Goal: Task Accomplishment & Management: Complete application form

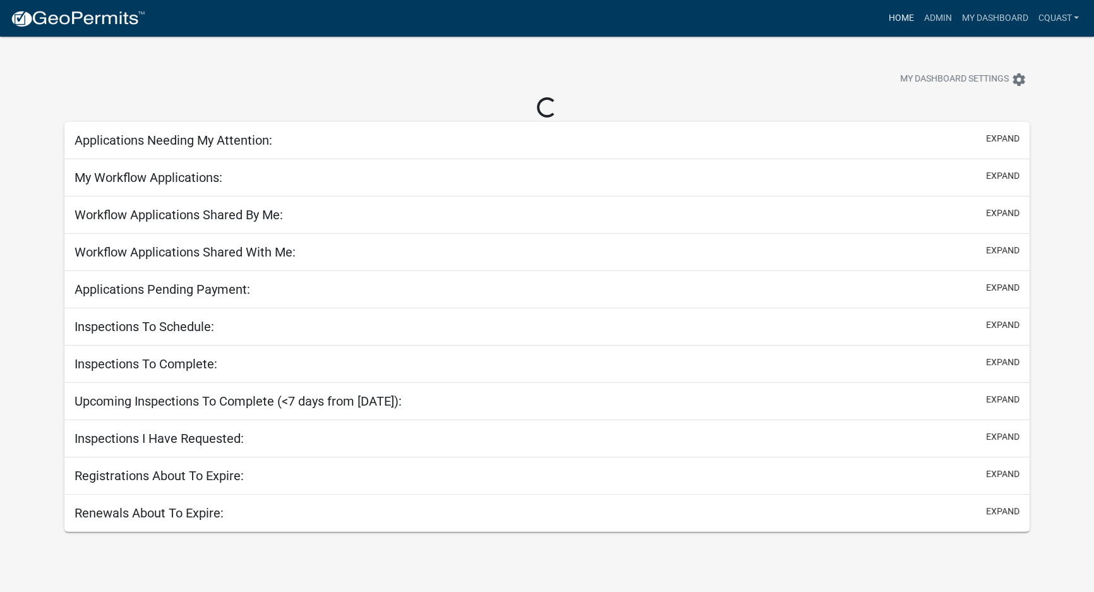
click at [898, 20] on link "Home" at bounding box center [900, 18] width 35 height 24
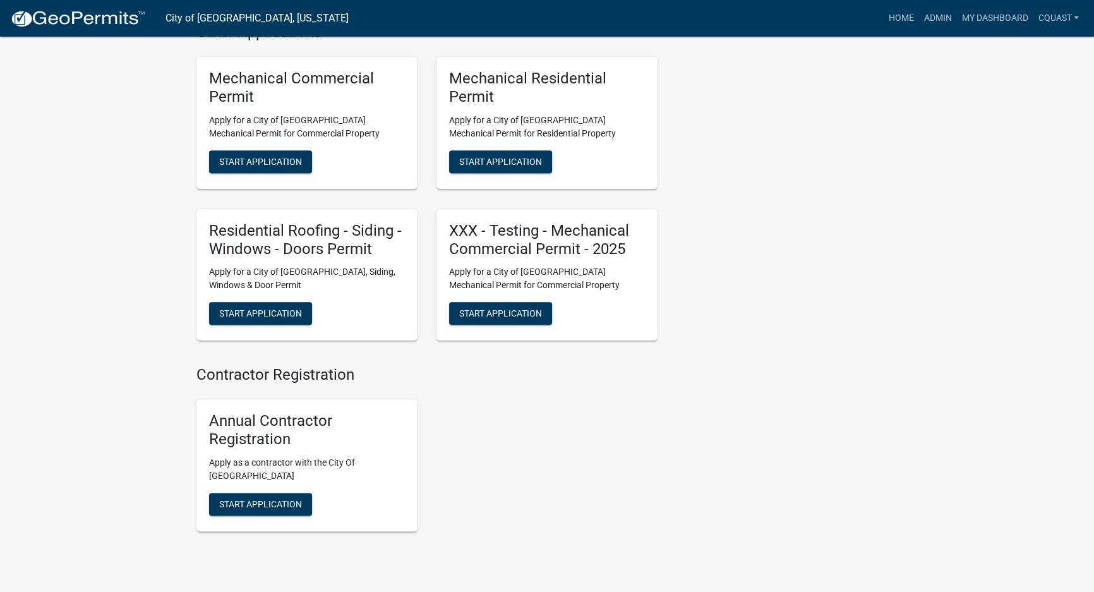
scroll to position [1917, 0]
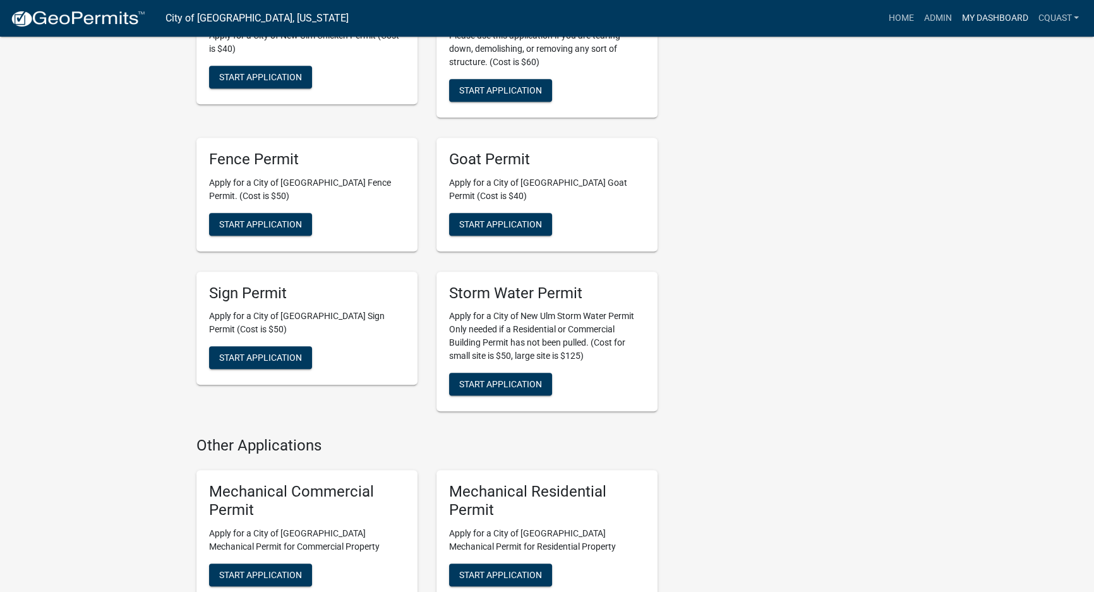
click at [977, 23] on link "My Dashboard" at bounding box center [994, 18] width 76 height 24
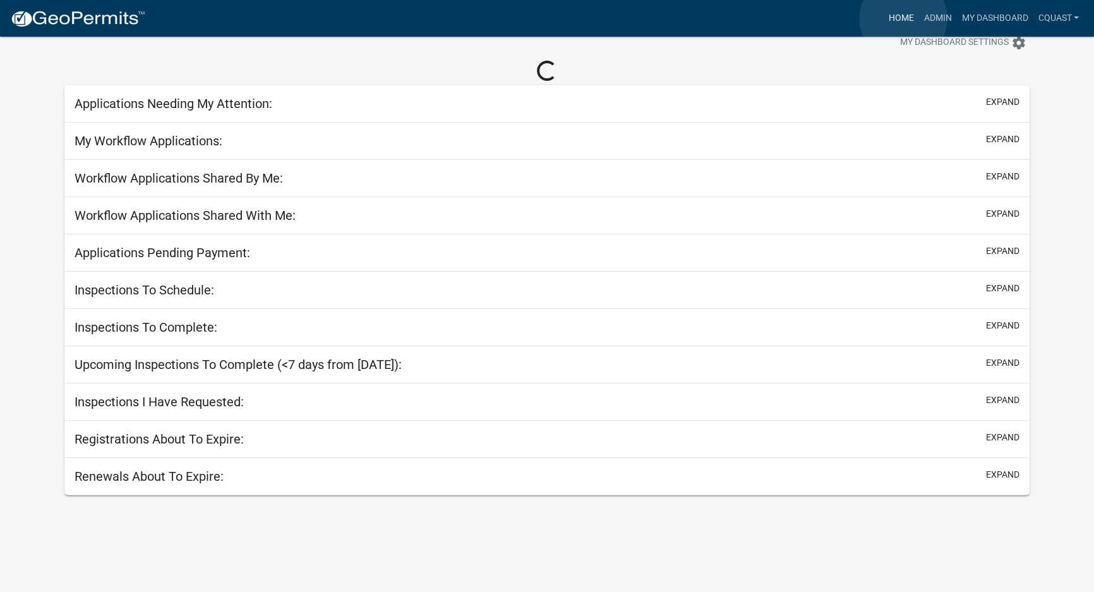
click at [903, 18] on link "Home" at bounding box center [900, 18] width 35 height 24
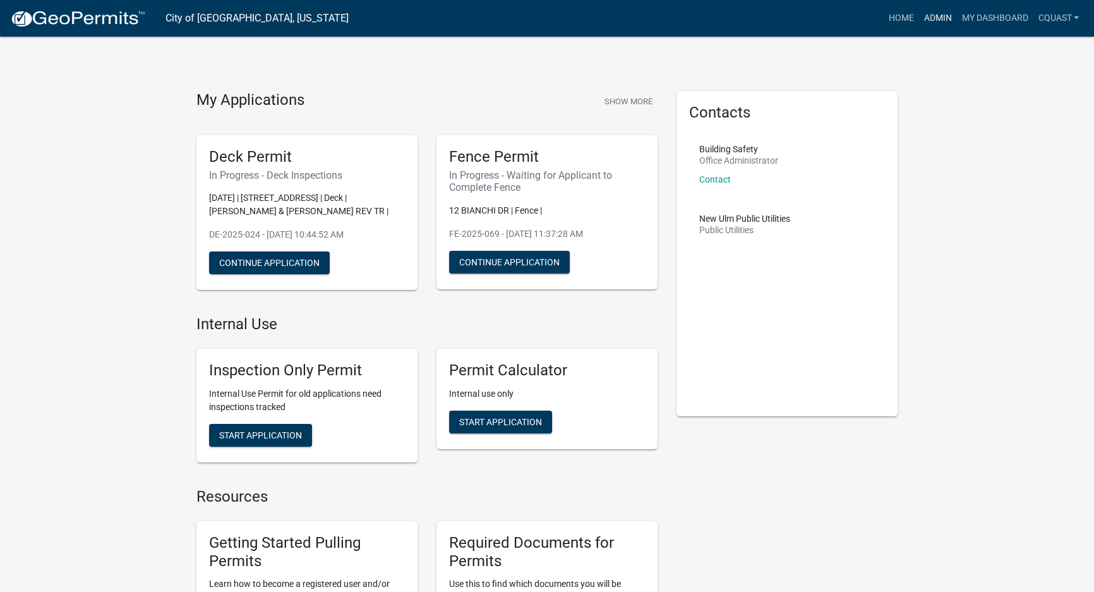
click at [943, 17] on link "Admin" at bounding box center [937, 18] width 38 height 24
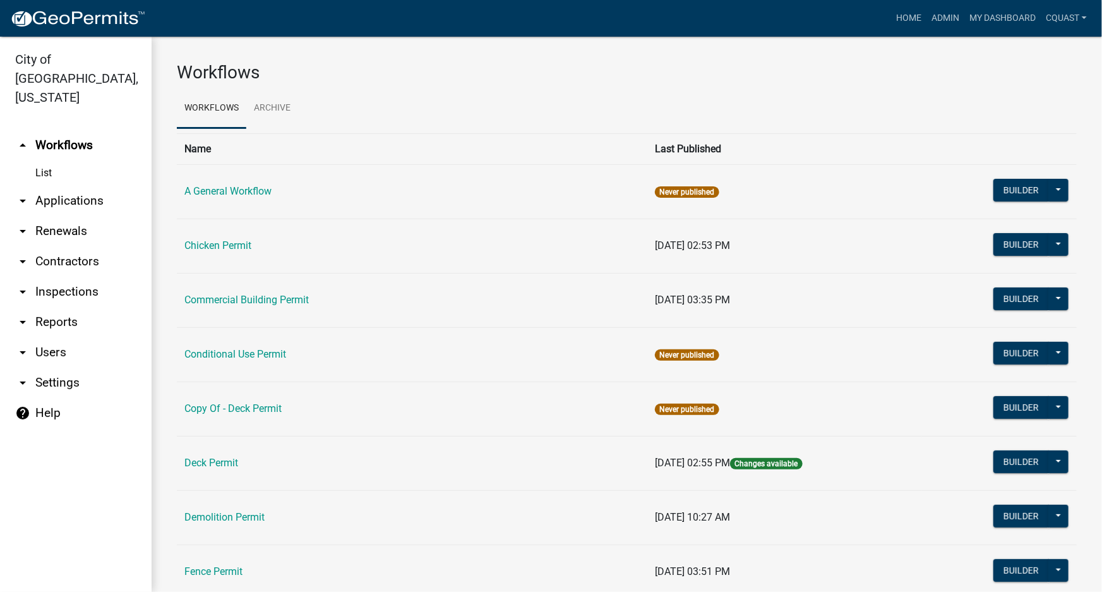
click at [62, 186] on link "arrow_drop_down Applications" at bounding box center [76, 201] width 152 height 30
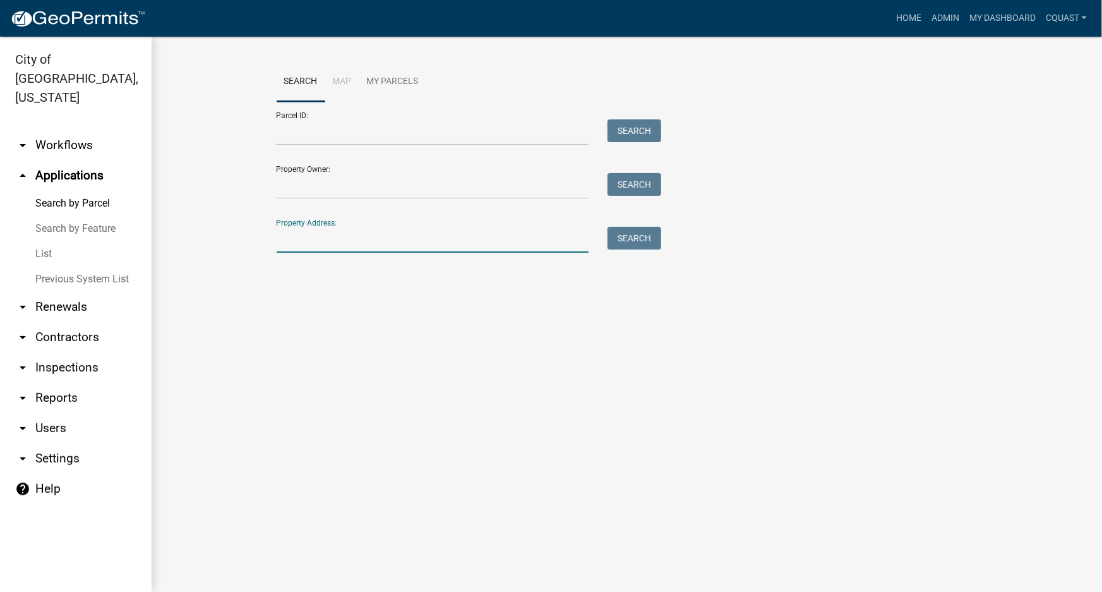
click at [371, 237] on input "Property Address:" at bounding box center [433, 240] width 313 height 26
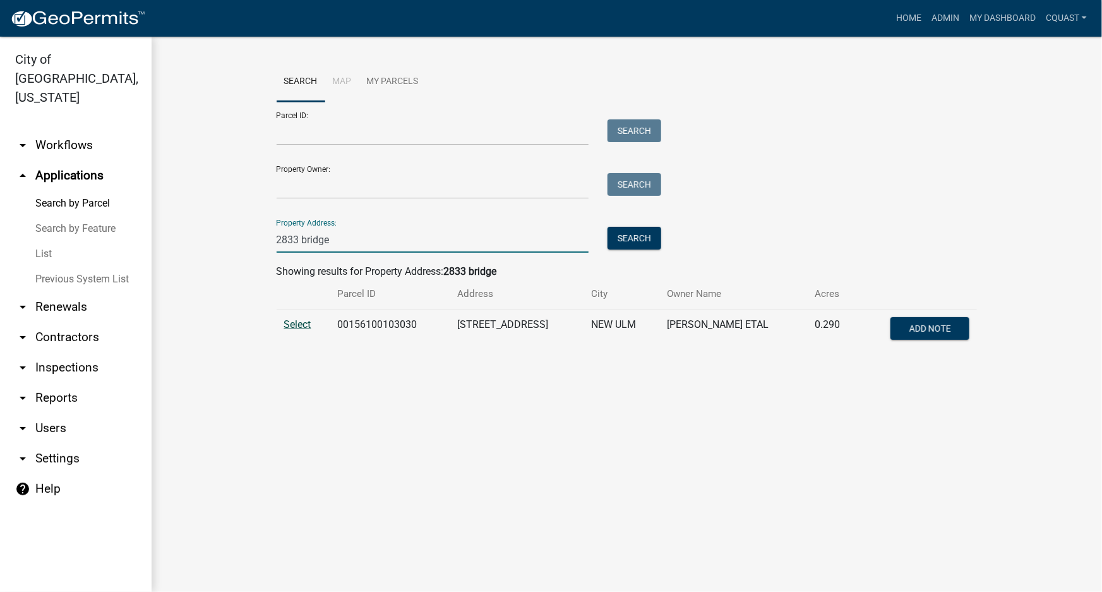
type input "2833 bridge"
click at [297, 325] on span "Select" at bounding box center [297, 324] width 27 height 12
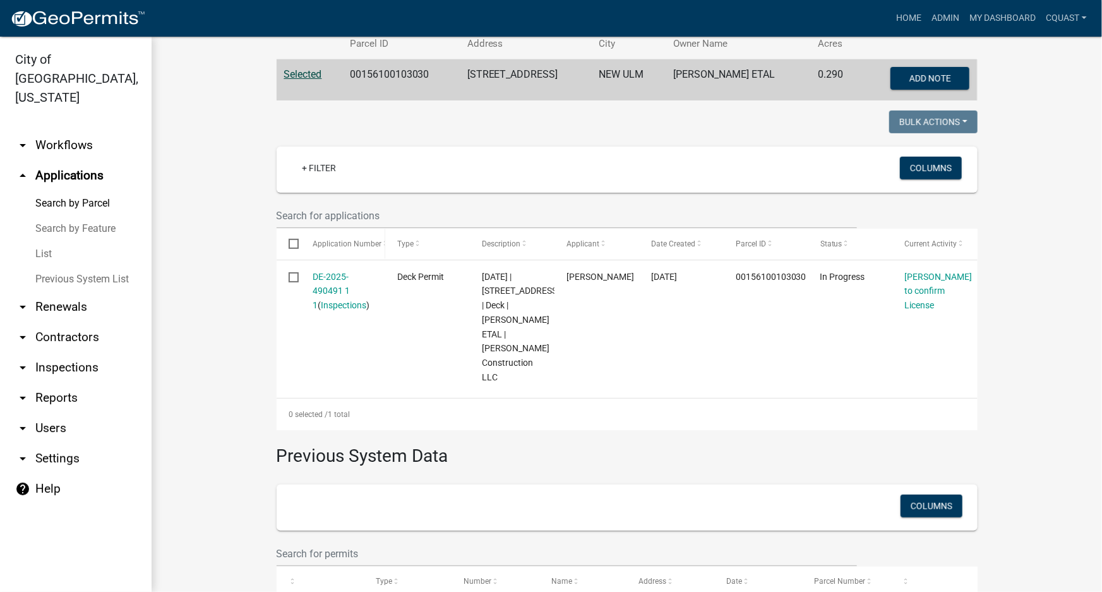
scroll to position [284, 0]
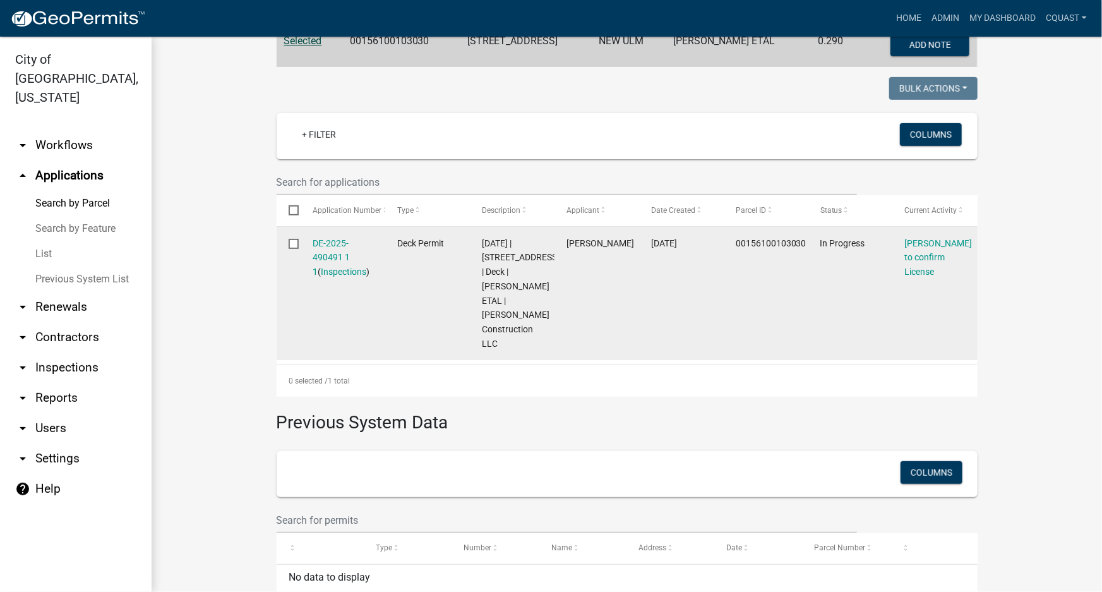
click at [935, 249] on div "Beth to confirm License" at bounding box center [935, 257] width 61 height 43
click at [926, 258] on link "Beth to confirm License" at bounding box center [939, 257] width 68 height 39
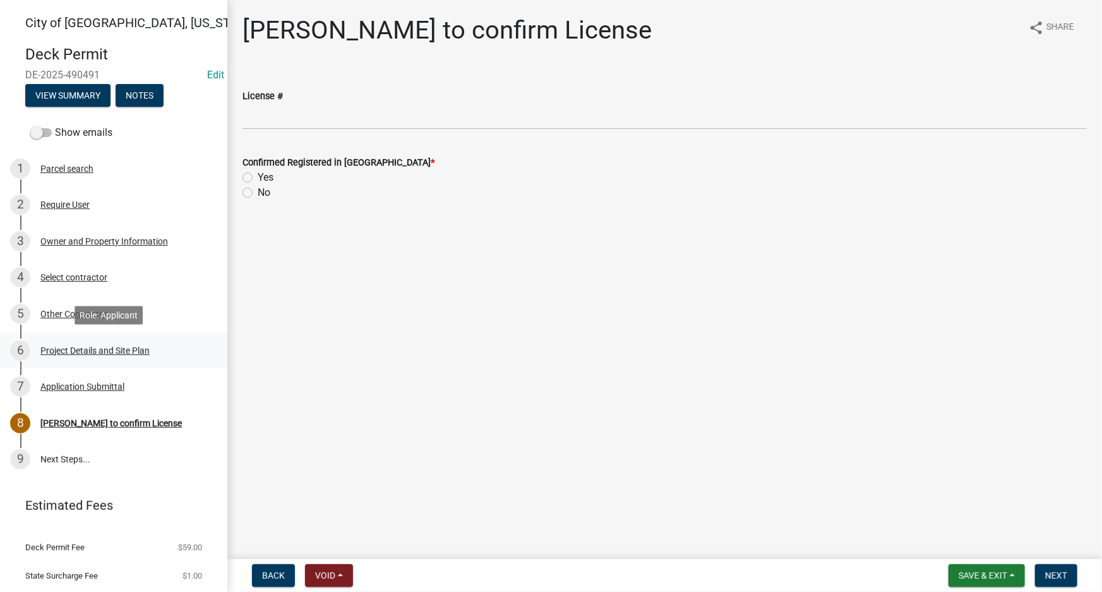
click at [114, 347] on div "Project Details and Site Plan" at bounding box center [94, 350] width 109 height 9
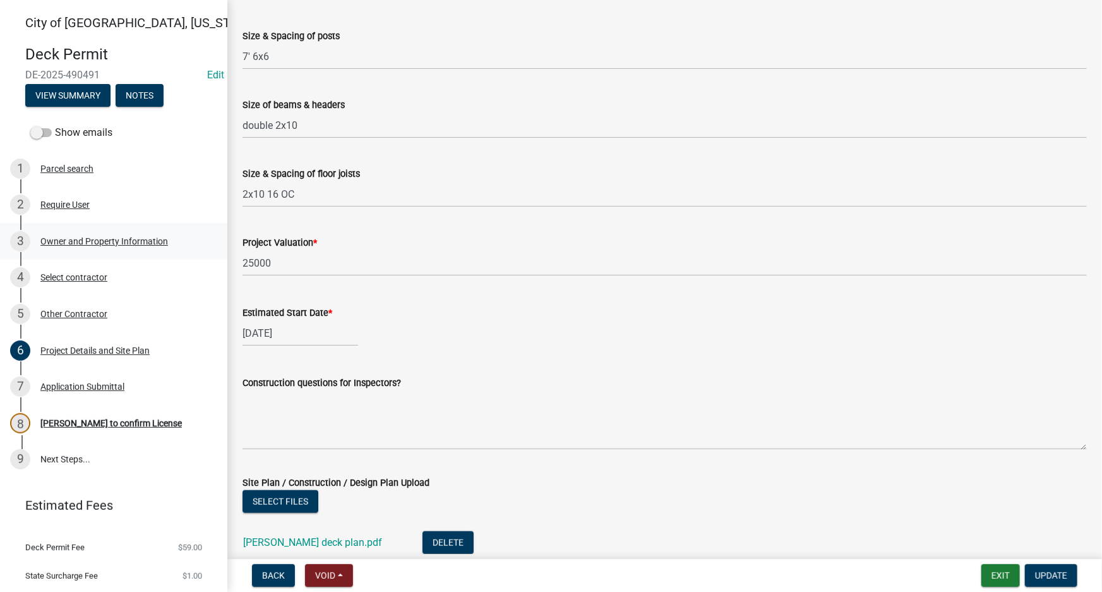
scroll to position [531, 0]
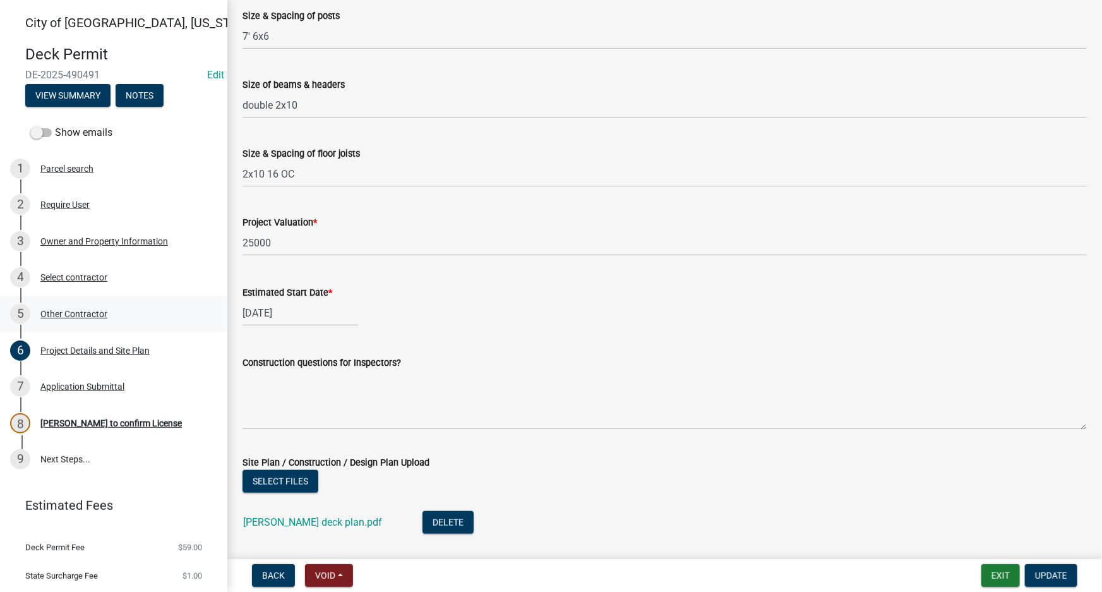
click at [83, 315] on div "Other Contractor" at bounding box center [73, 313] width 67 height 9
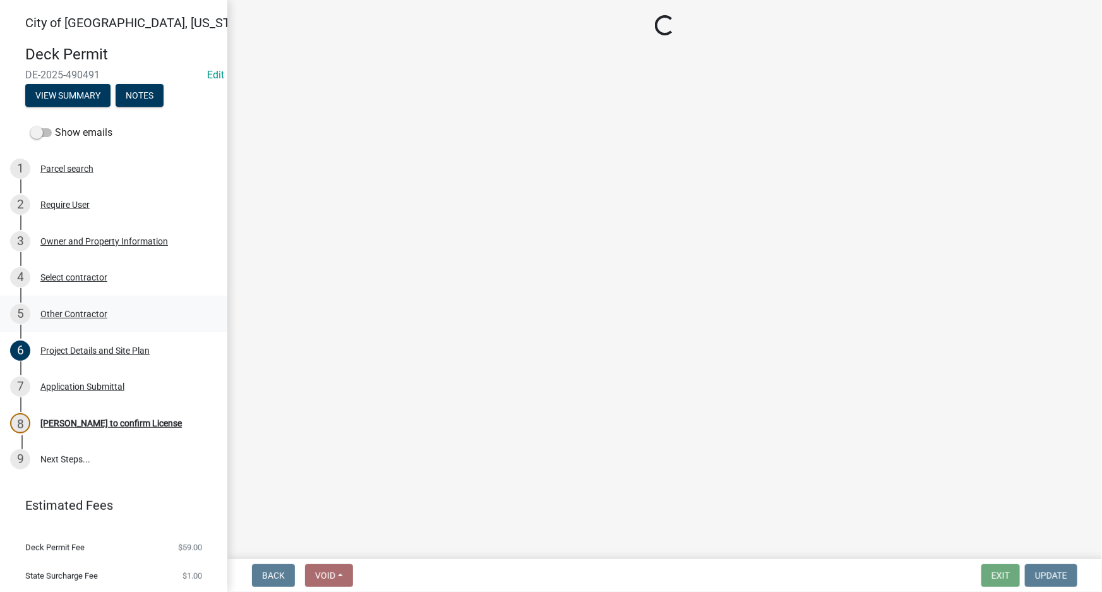
scroll to position [0, 0]
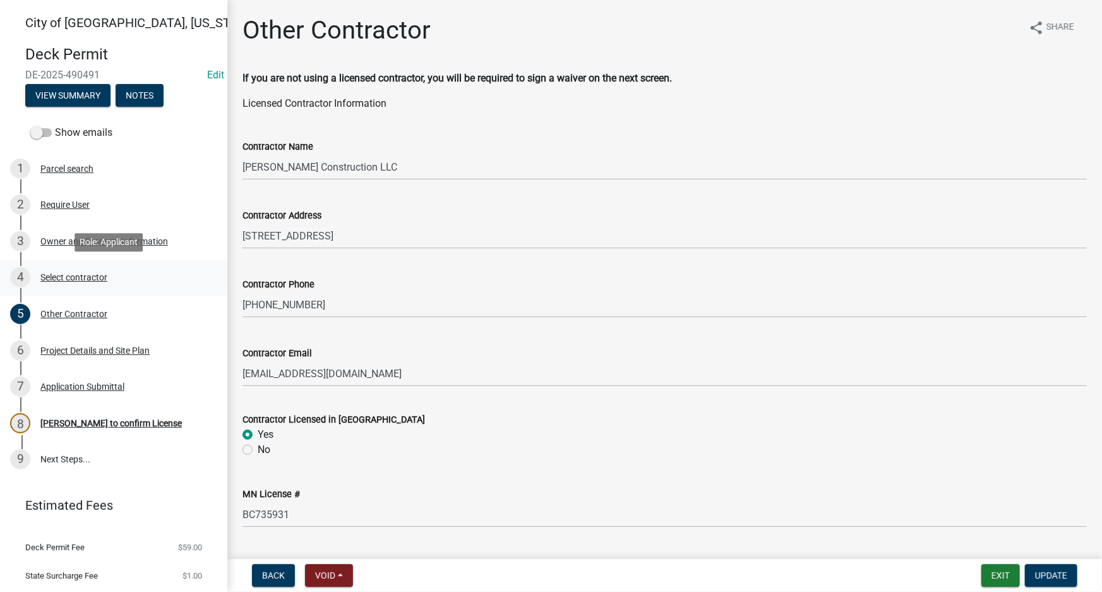
click at [90, 278] on div "Select contractor" at bounding box center [73, 277] width 67 height 9
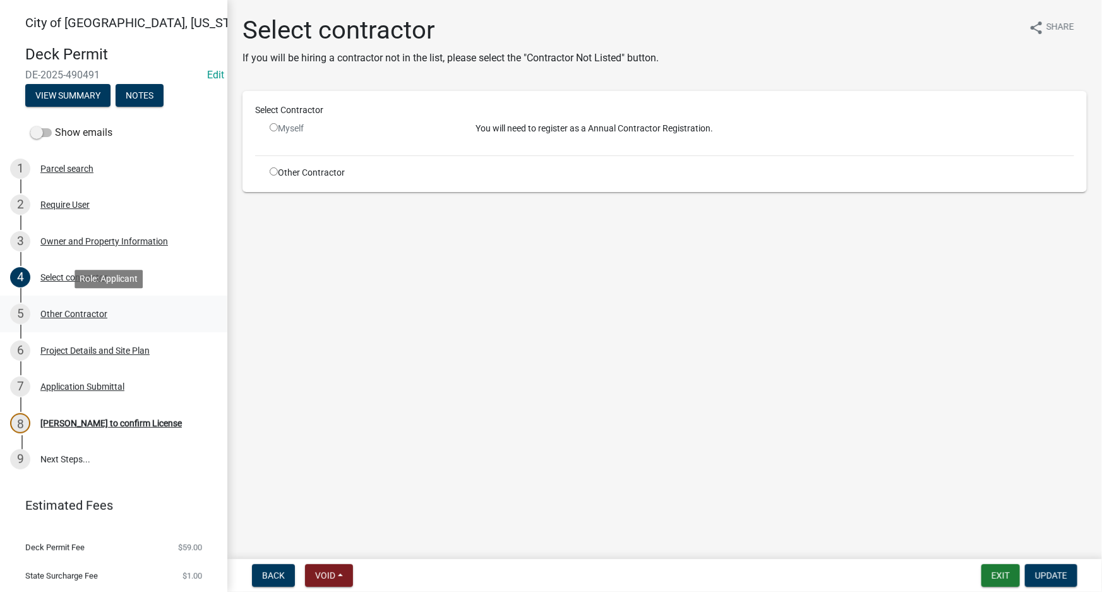
click at [84, 316] on div "Other Contractor" at bounding box center [73, 313] width 67 height 9
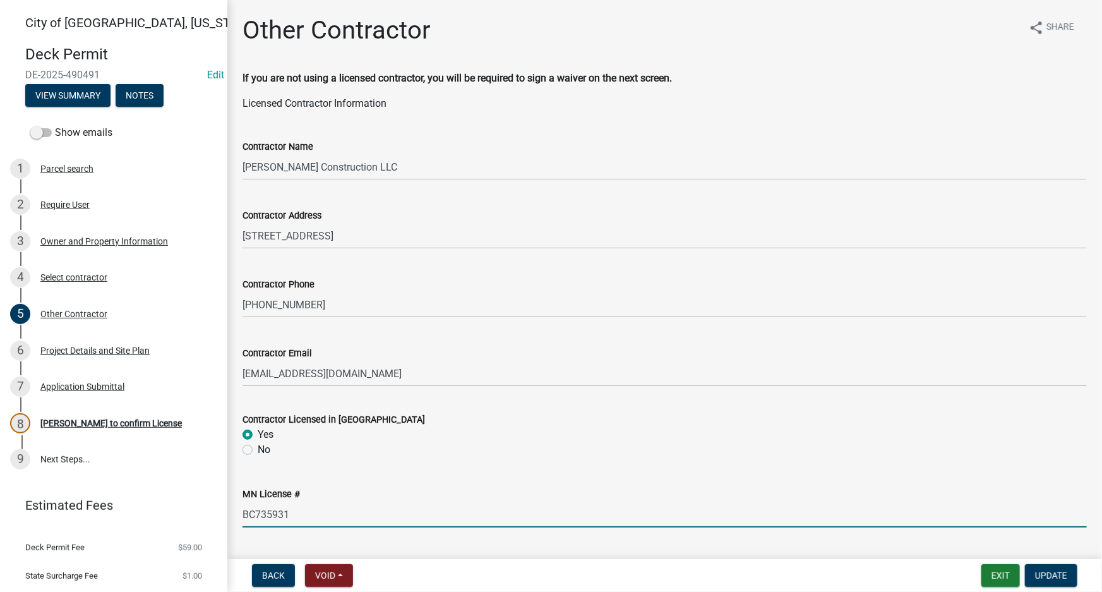
drag, startPoint x: 336, startPoint y: 515, endPoint x: 184, endPoint y: 538, distance: 153.3
click at [184, 538] on div "City of New Ulm, Minnesota Deck Permit DE-2025-490491 Edit View Summary Notes S…" at bounding box center [551, 296] width 1102 height 592
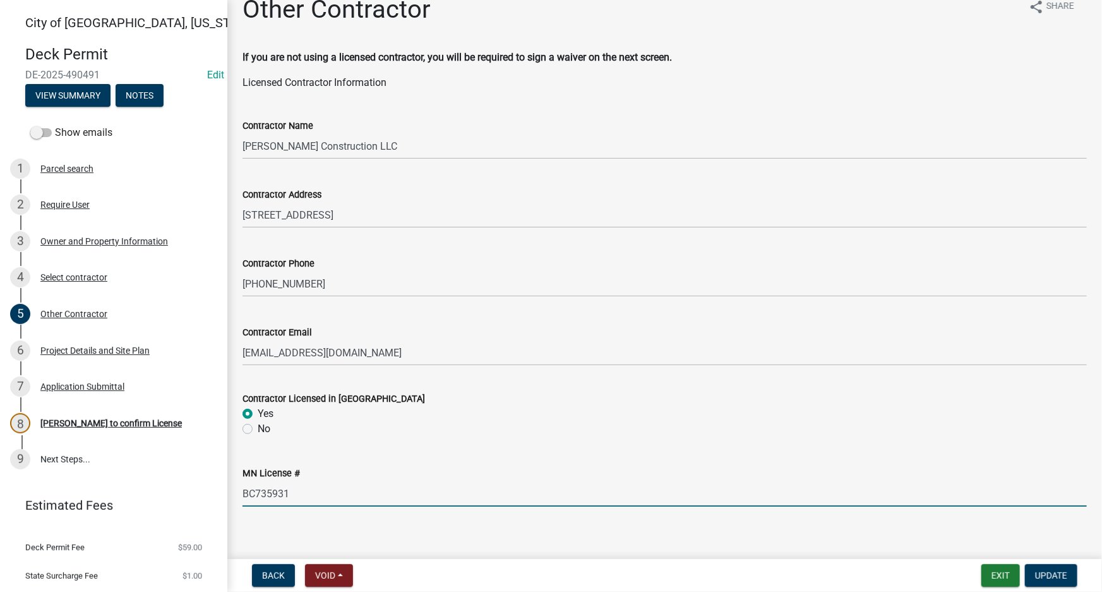
scroll to position [32, 0]
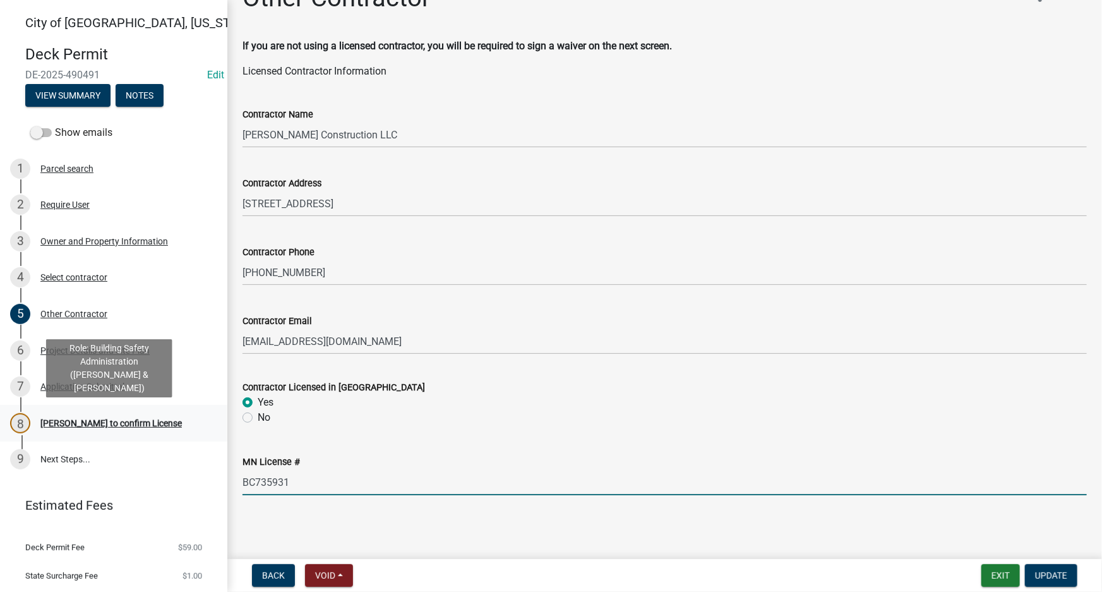
click at [88, 430] on div "8 Beth to confirm License" at bounding box center [108, 423] width 197 height 20
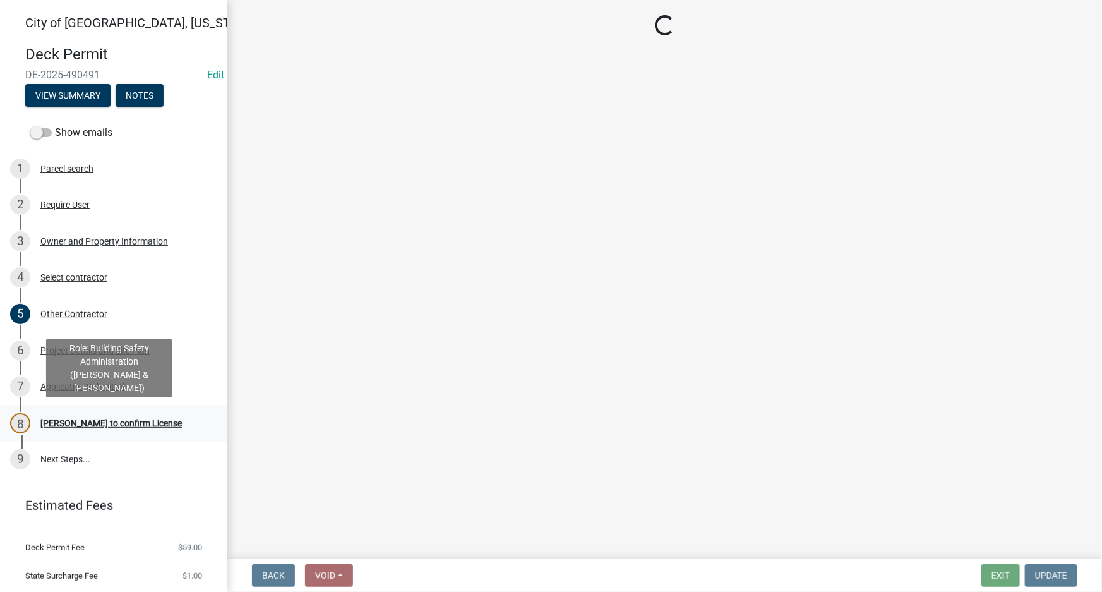
scroll to position [0, 0]
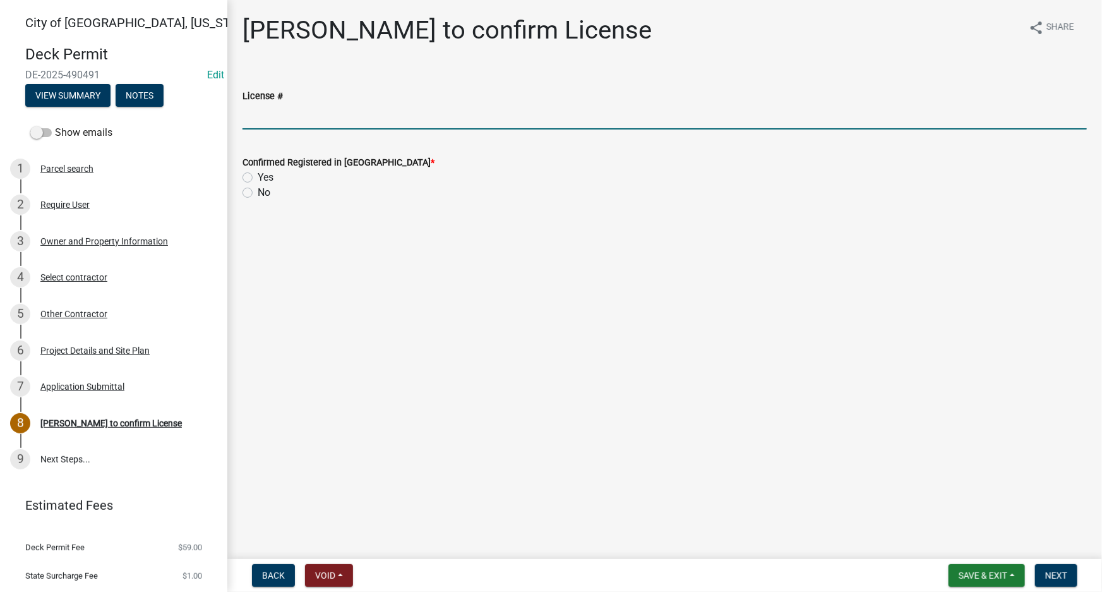
click at [302, 108] on input "License #" at bounding box center [664, 117] width 844 height 26
paste input "BC735931"
type input "BC735931"
click at [401, 308] on main "Beth to confirm License share Share License # BC735931 Confirmed Registered in …" at bounding box center [664, 277] width 875 height 554
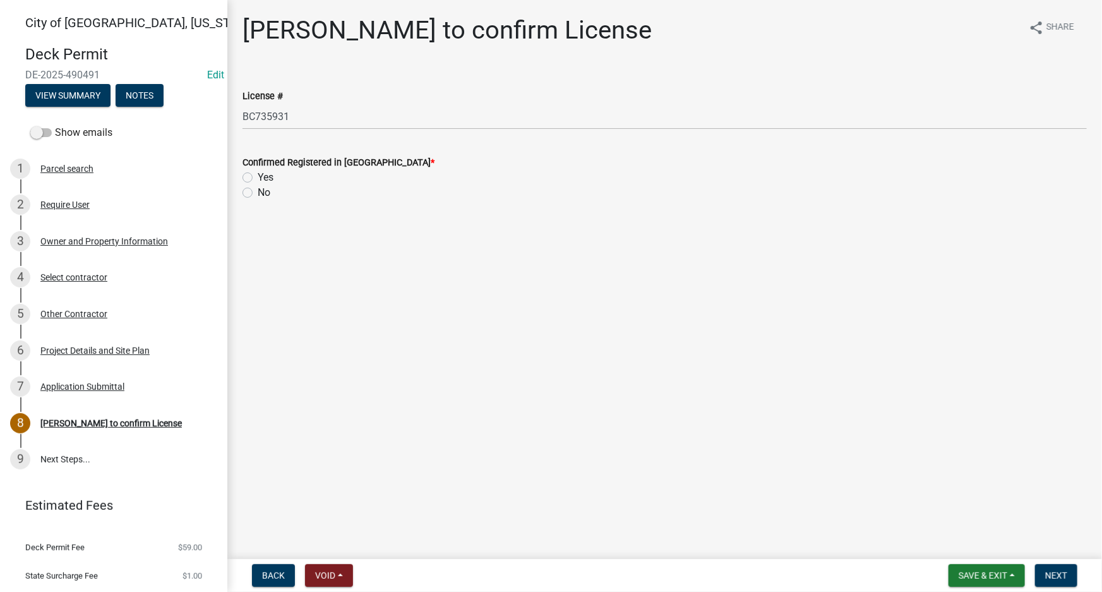
click at [258, 176] on label "Yes" at bounding box center [266, 177] width 16 height 15
click at [258, 176] on input "Yes" at bounding box center [262, 174] width 8 height 8
radio input "true"
click at [1051, 578] on span "Next" at bounding box center [1056, 575] width 22 height 10
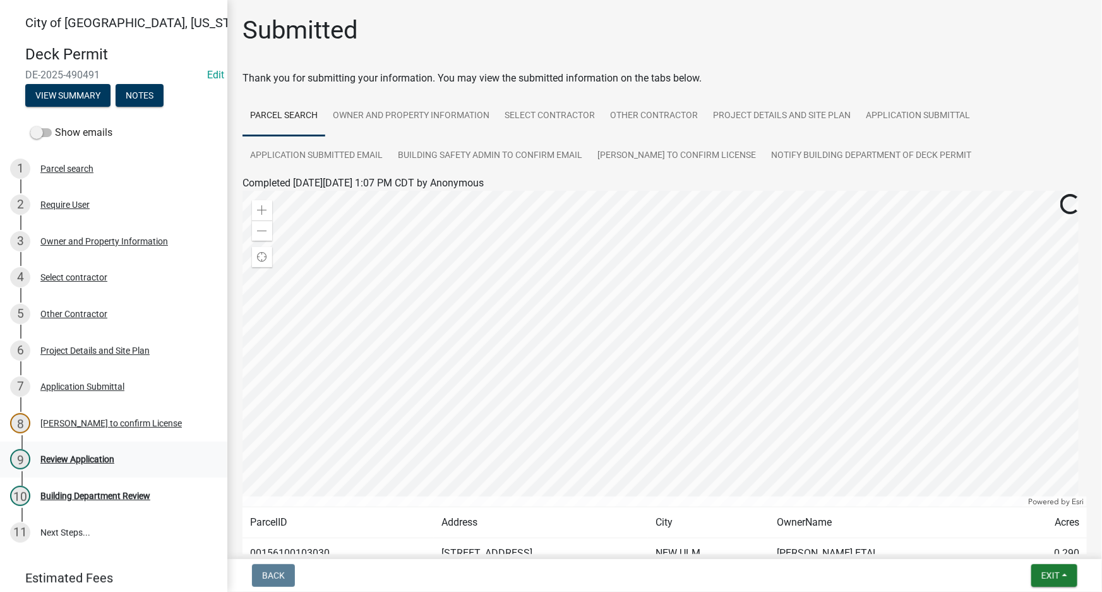
click at [88, 458] on div "Review Application" at bounding box center [77, 459] width 74 height 9
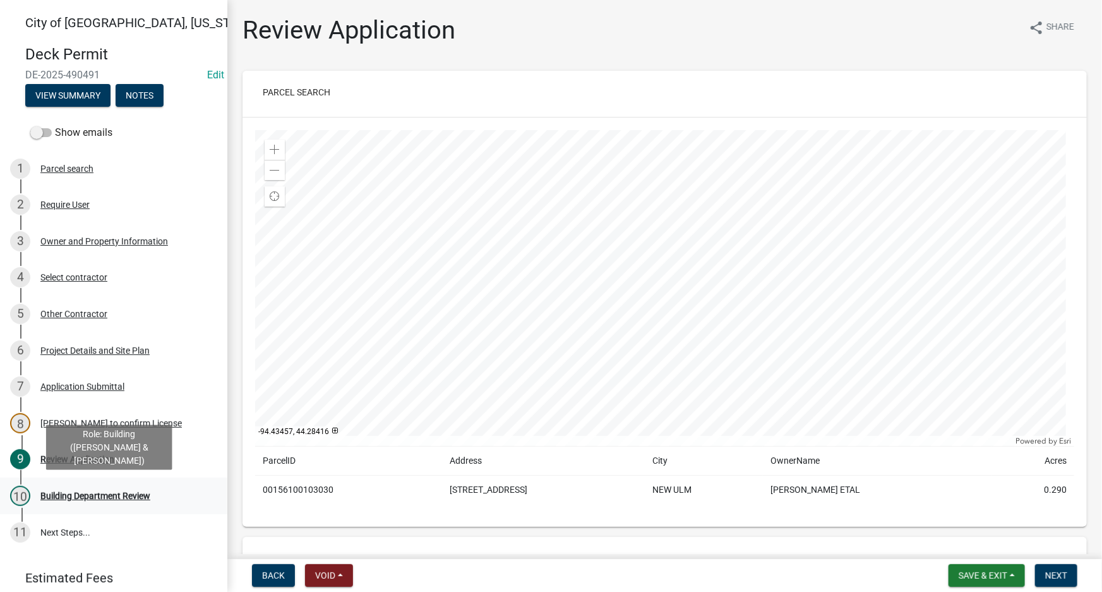
click at [119, 491] on div "Building Department Review" at bounding box center [95, 495] width 110 height 9
click at [126, 498] on div "Building Department Review" at bounding box center [95, 495] width 110 height 9
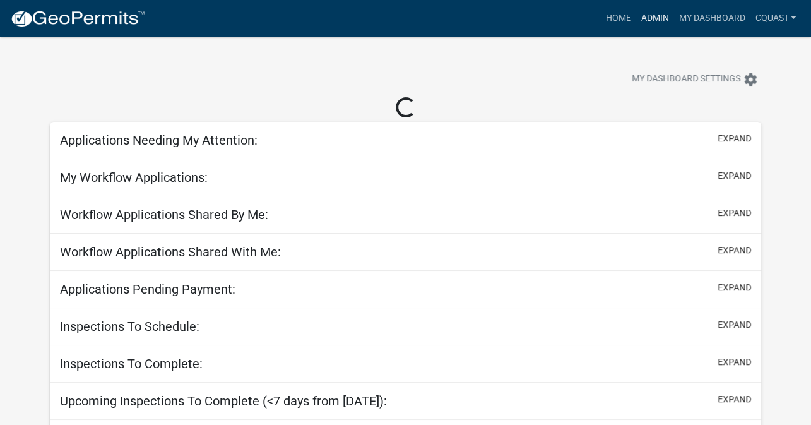
click at [654, 21] on link "Admin" at bounding box center [655, 18] width 38 height 24
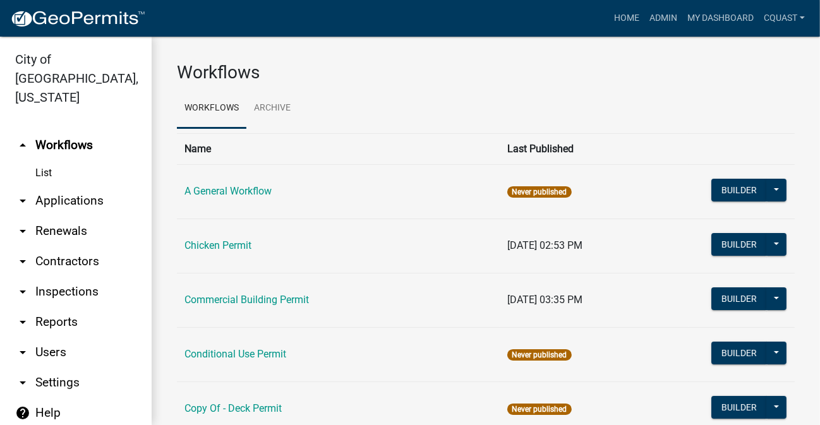
click at [85, 189] on link "arrow_drop_down Applications" at bounding box center [76, 201] width 152 height 30
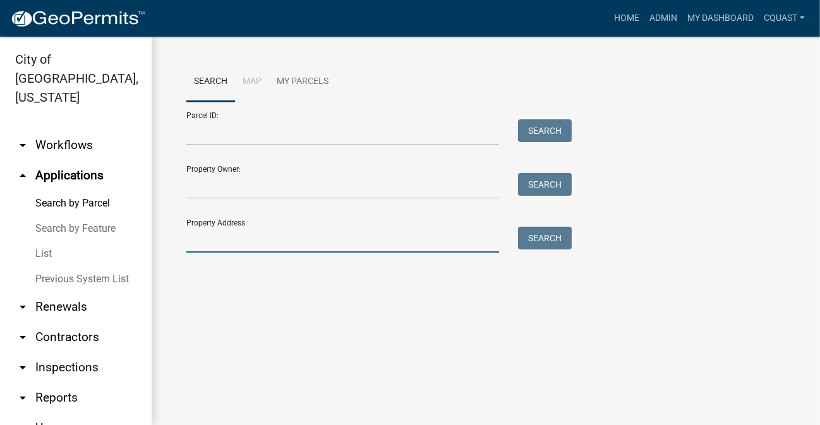
drag, startPoint x: 314, startPoint y: 239, endPoint x: 321, endPoint y: 238, distance: 7.0
click at [315, 239] on input "Property Address:" at bounding box center [342, 240] width 313 height 26
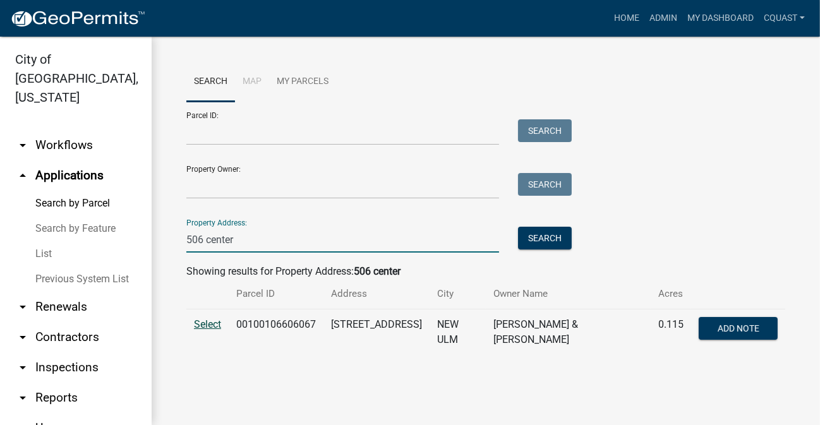
type input "506 center"
click at [206, 325] on span "Select" at bounding box center [207, 324] width 27 height 12
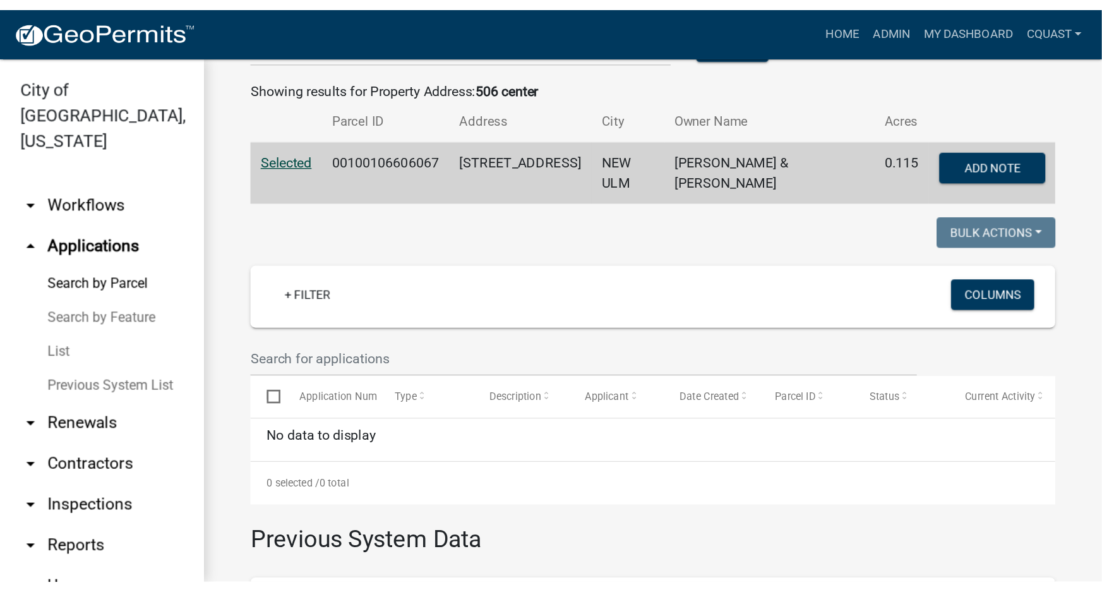
scroll to position [200, 0]
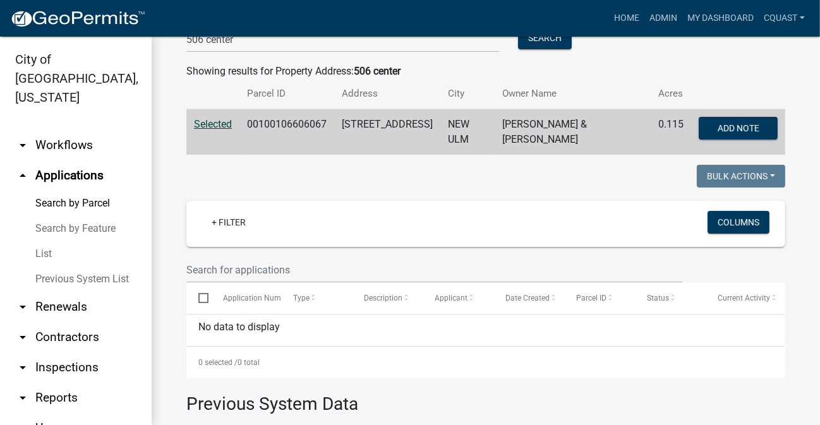
click at [237, 123] on td "Selected" at bounding box center [212, 132] width 53 height 46
click at [224, 124] on span "Selected" at bounding box center [213, 124] width 38 height 12
drag, startPoint x: 248, startPoint y: 123, endPoint x: 317, endPoint y: 121, distance: 68.8
click at [326, 121] on td "00100106606067" at bounding box center [286, 132] width 95 height 46
copy td "00100106606067"
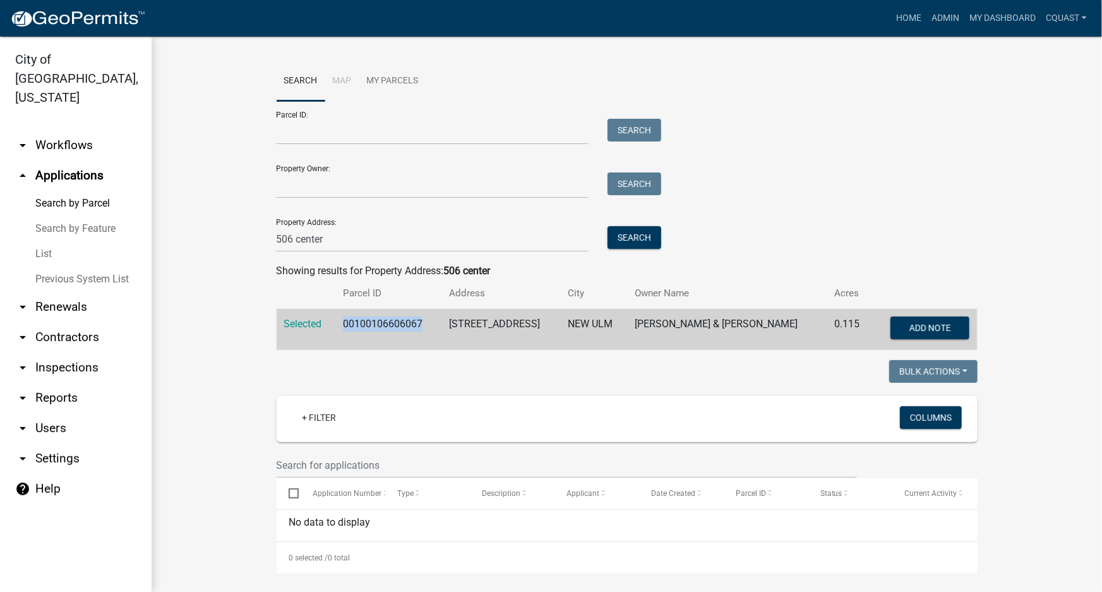
scroll to position [0, 0]
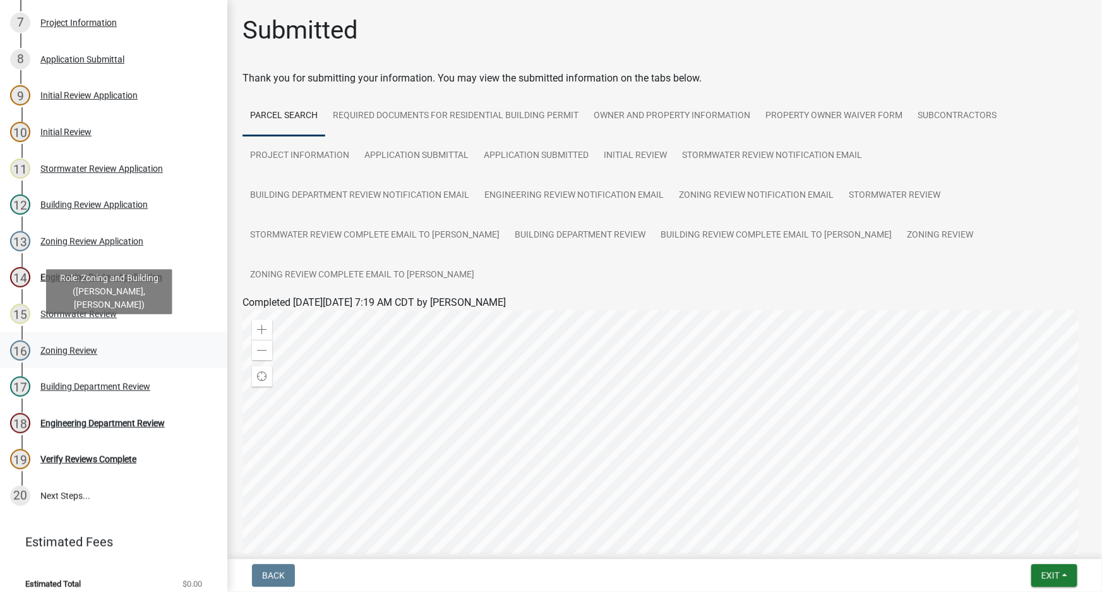
scroll to position [374, 0]
